Goal: Task Accomplishment & Management: Manage account settings

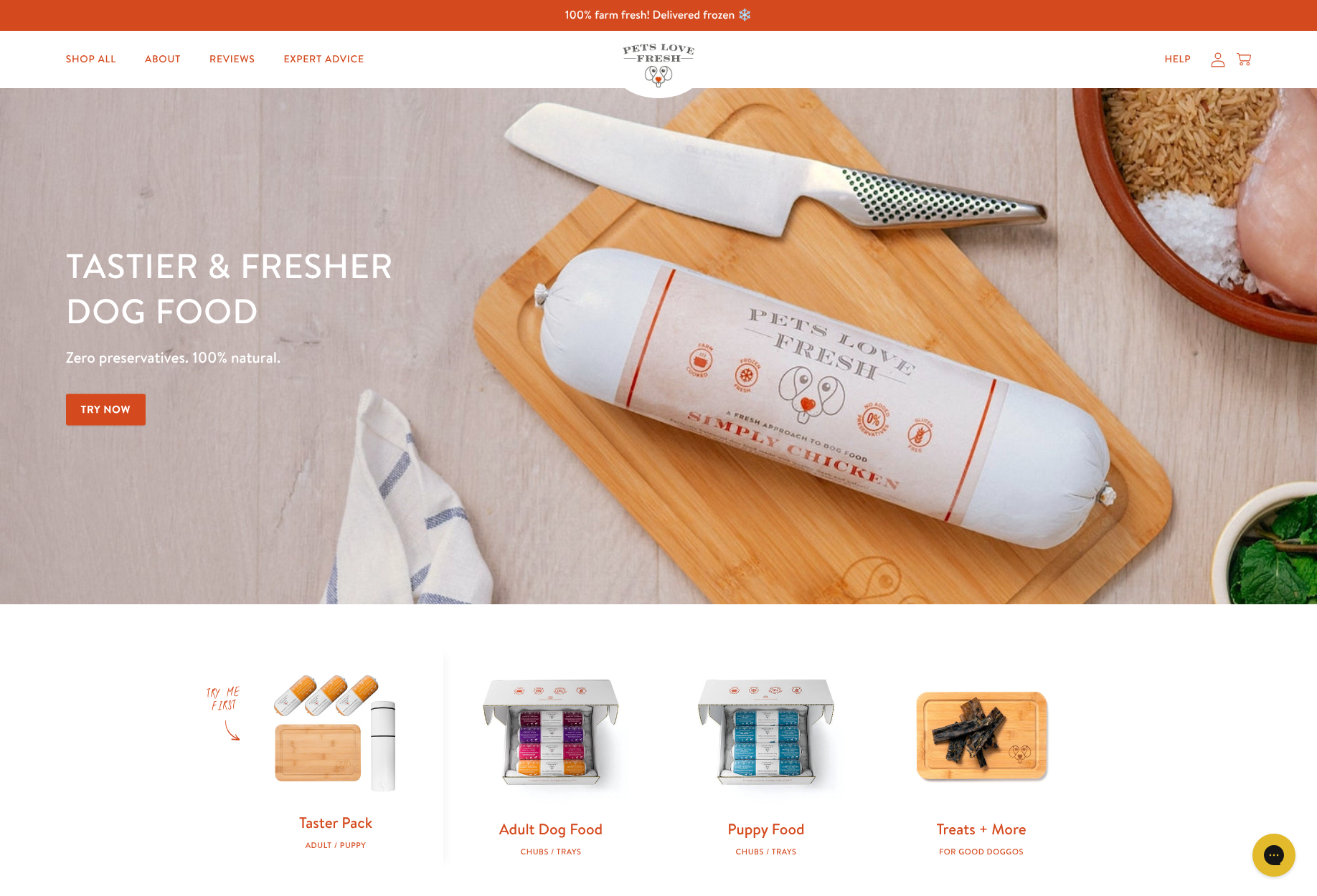
scroll to position [2, 1]
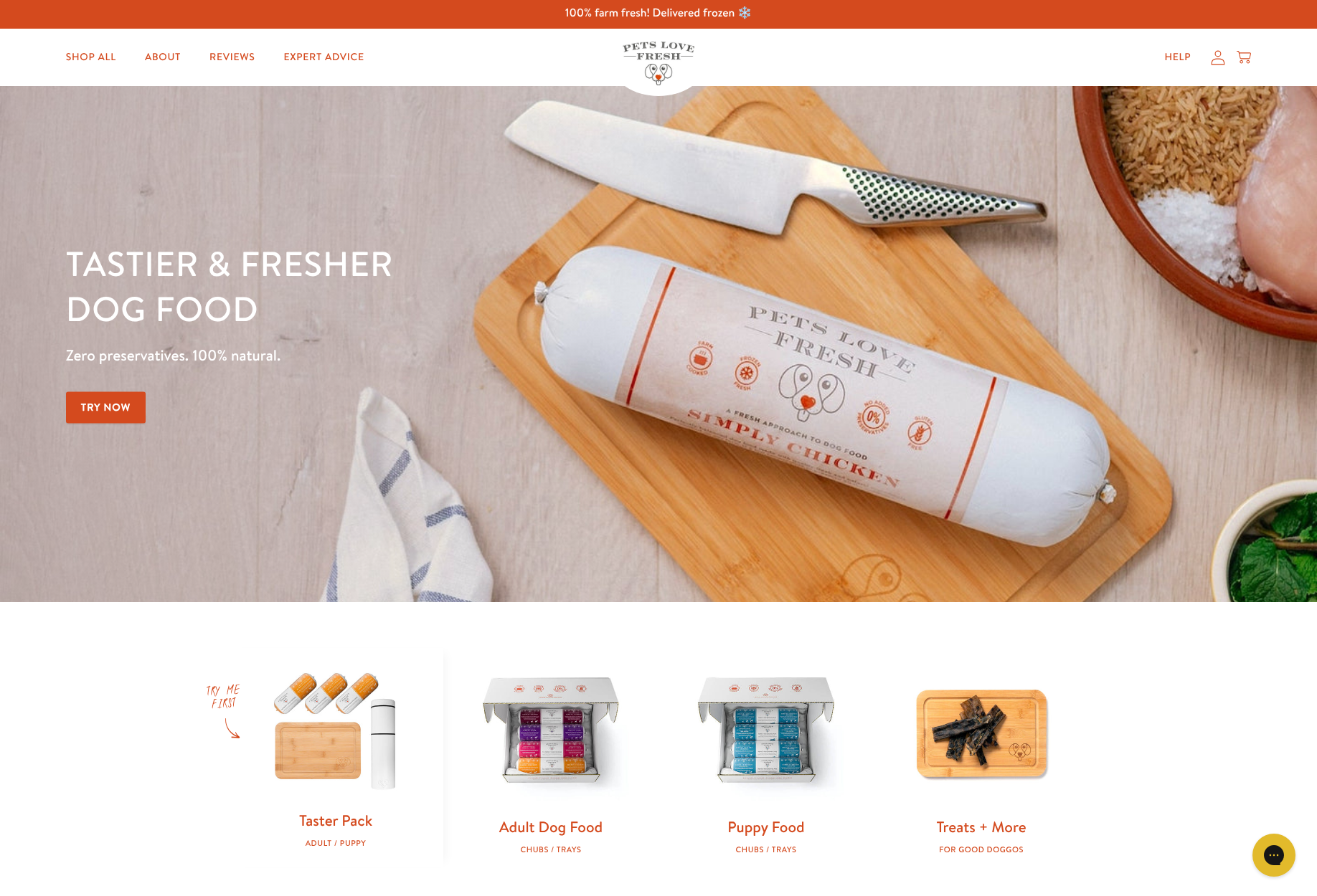
click at [1220, 65] on div "Help My account Cart" at bounding box center [1203, 56] width 107 height 29
click at [1219, 63] on icon at bounding box center [1218, 57] width 14 height 15
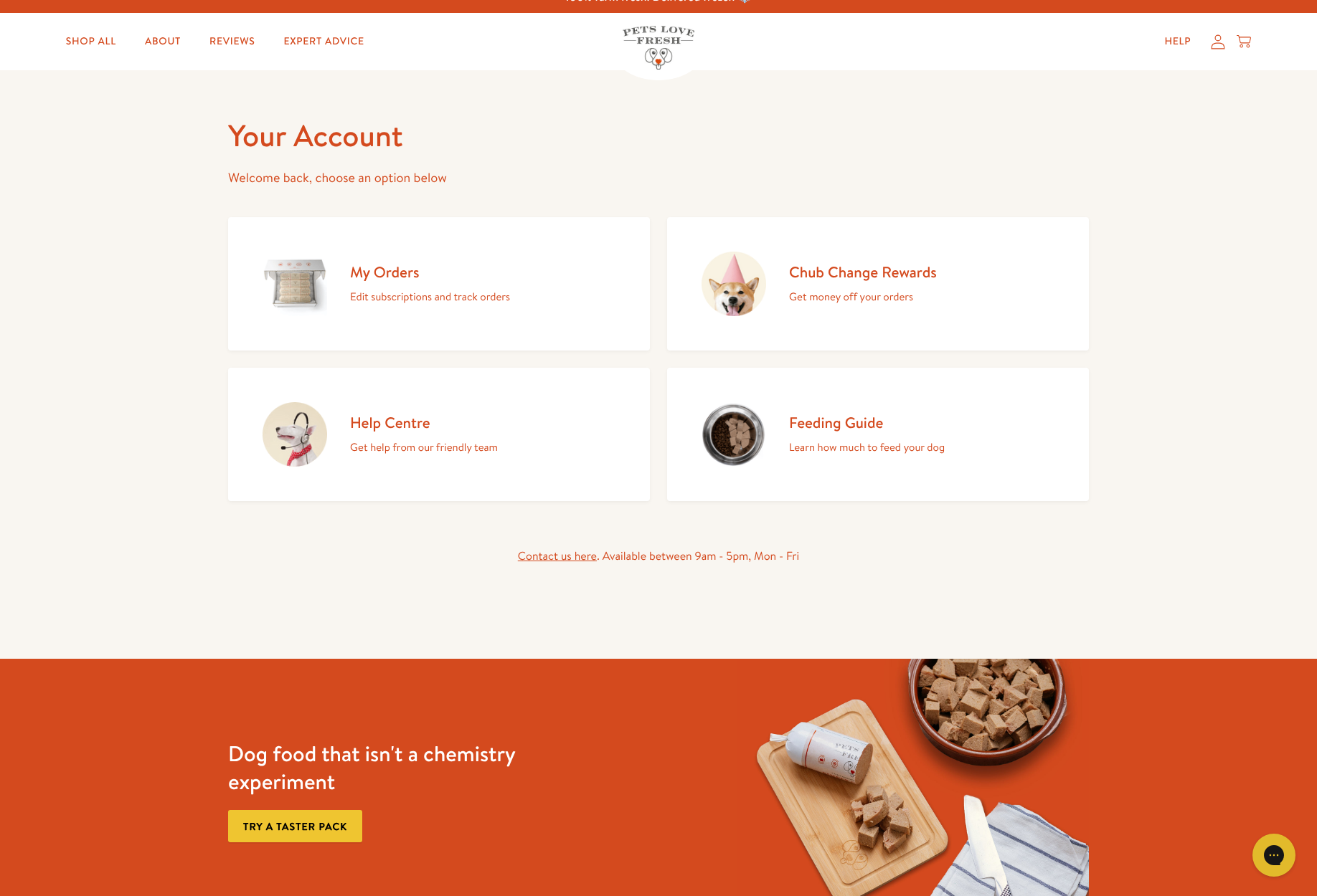
scroll to position [18, 0]
click at [416, 295] on p "Edit subscriptions and track orders" at bounding box center [430, 297] width 160 height 19
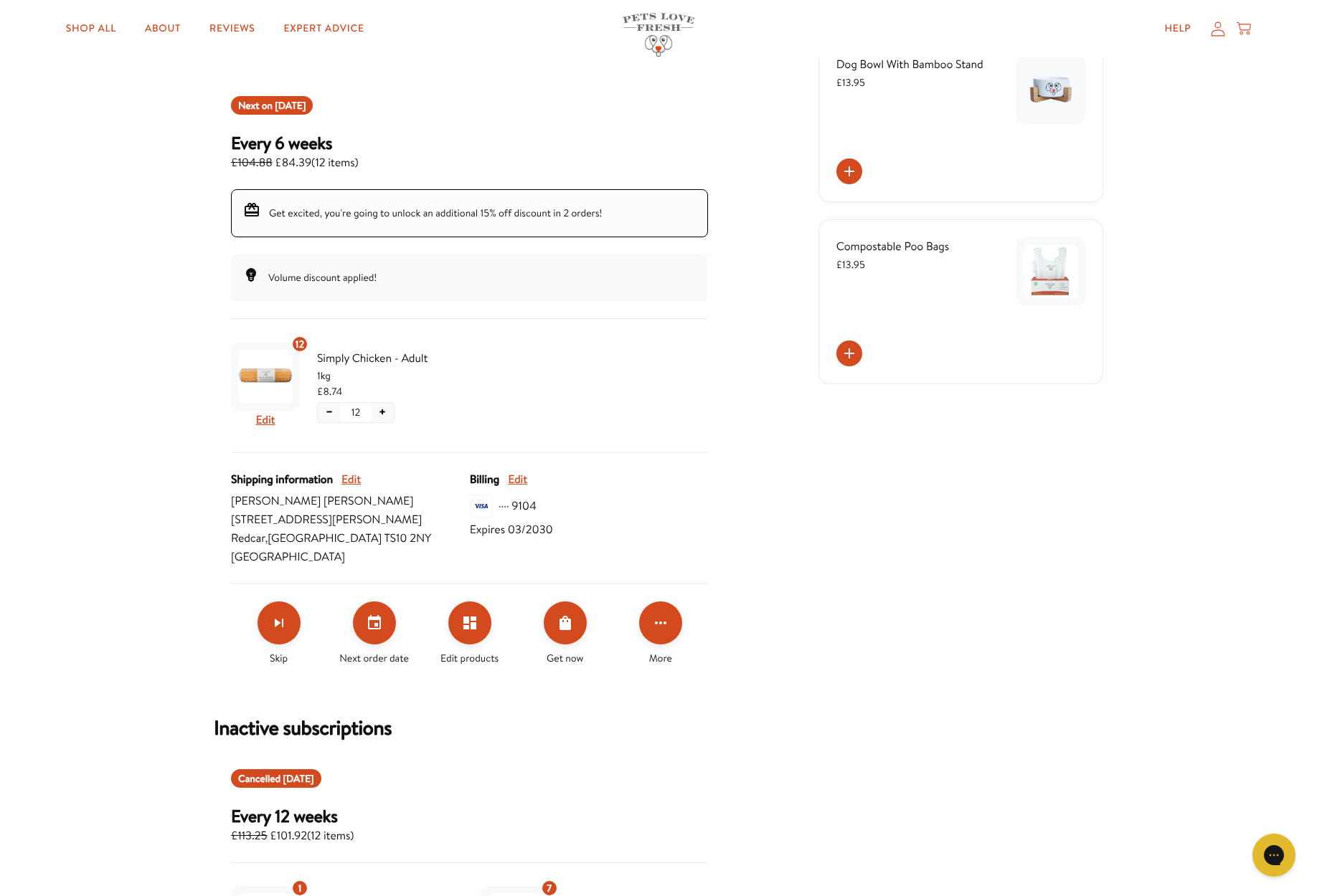
scroll to position [151, 0]
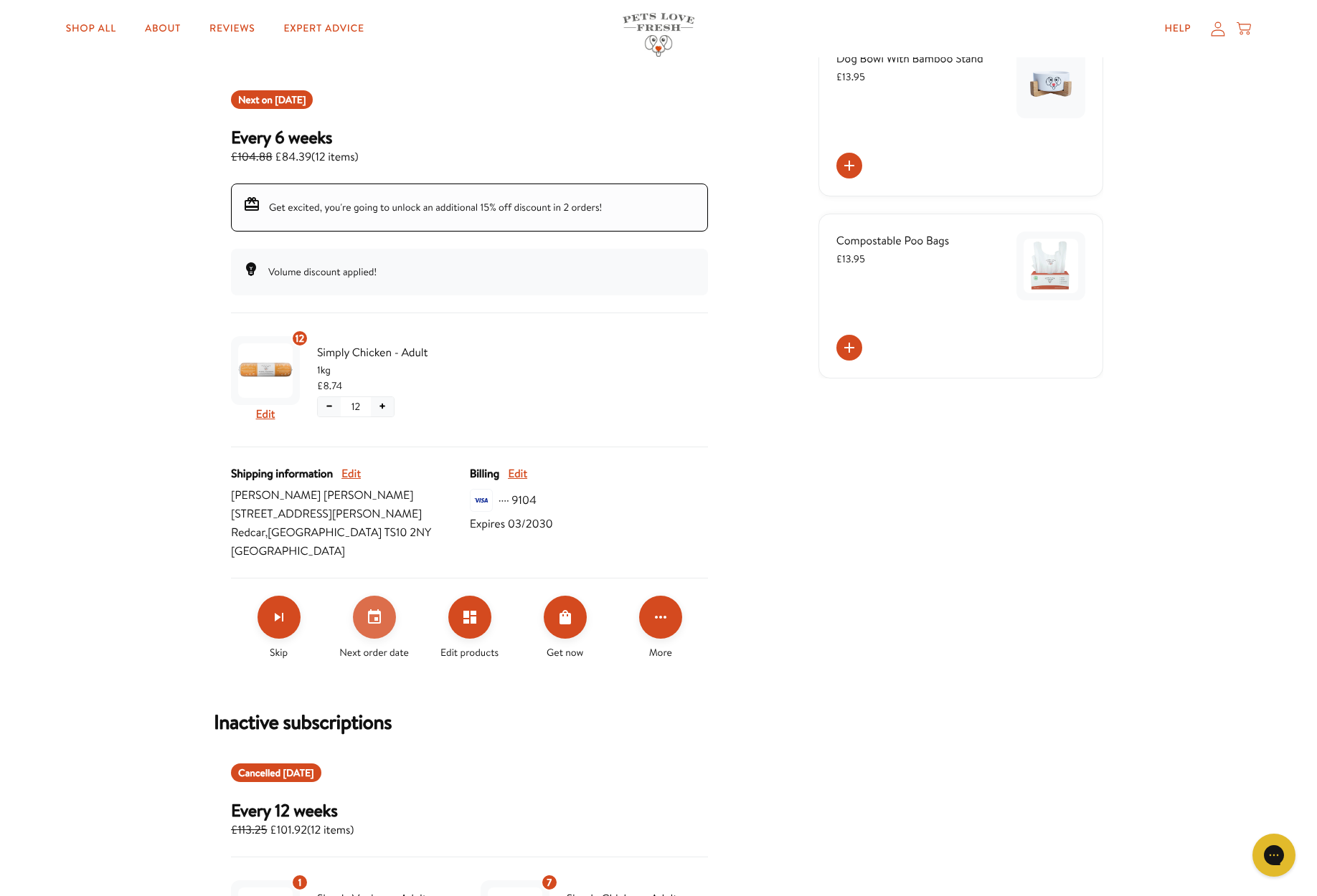
click at [377, 623] on icon "Set your next order date" at bounding box center [374, 616] width 17 height 17
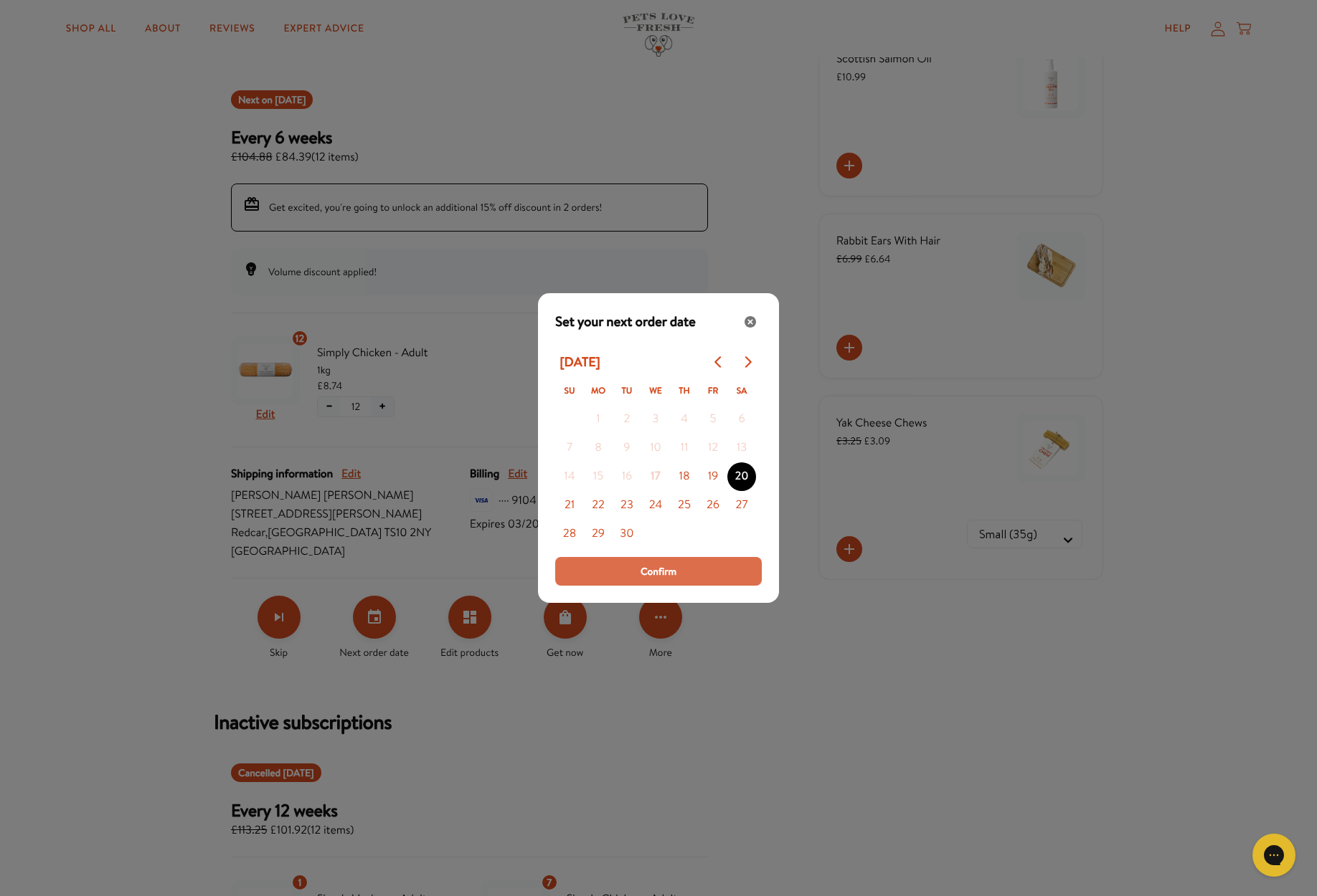
click at [666, 575] on span "Confirm" at bounding box center [658, 572] width 36 height 16
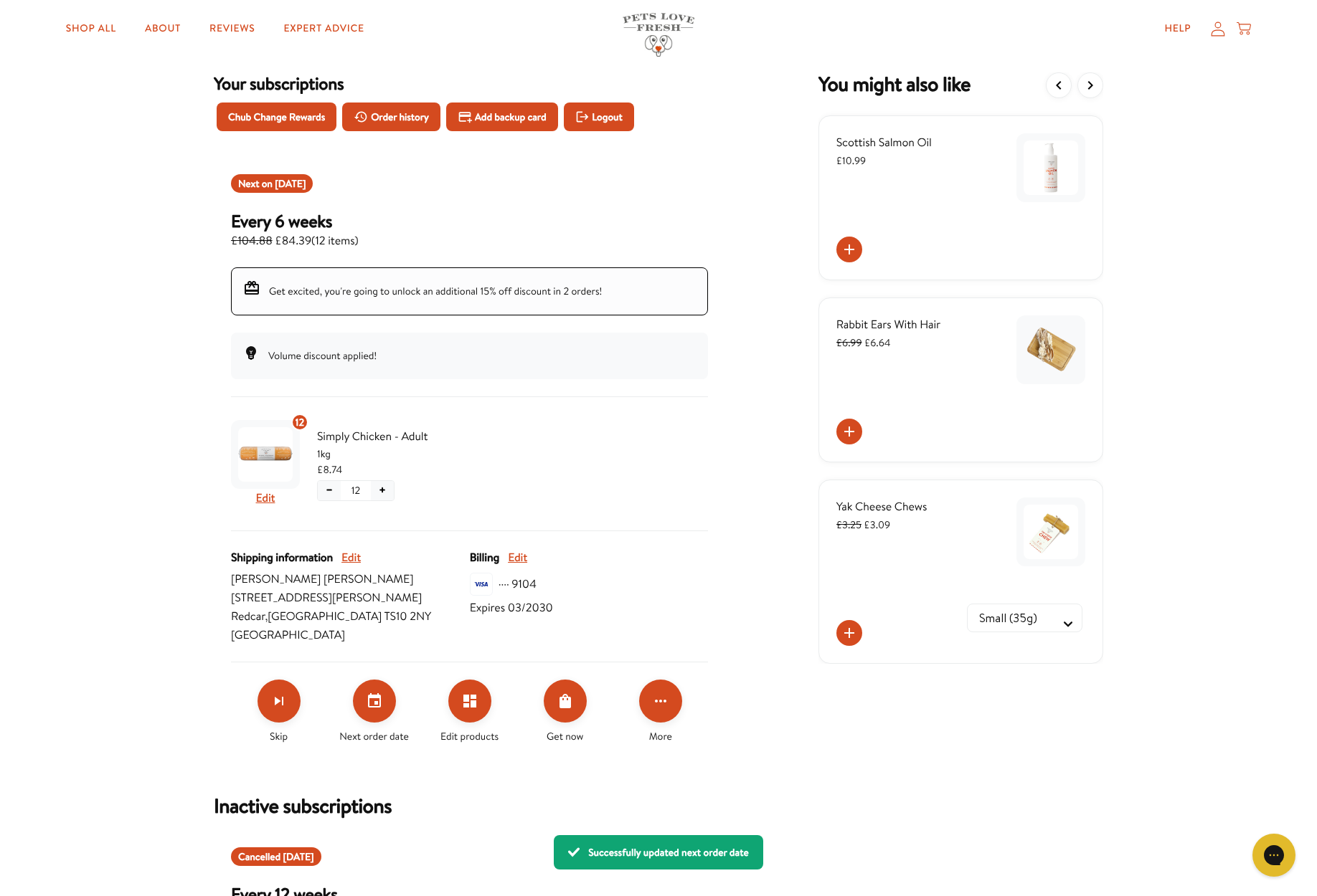
scroll to position [69, 0]
